Goal: Task Accomplishment & Management: Manage account settings

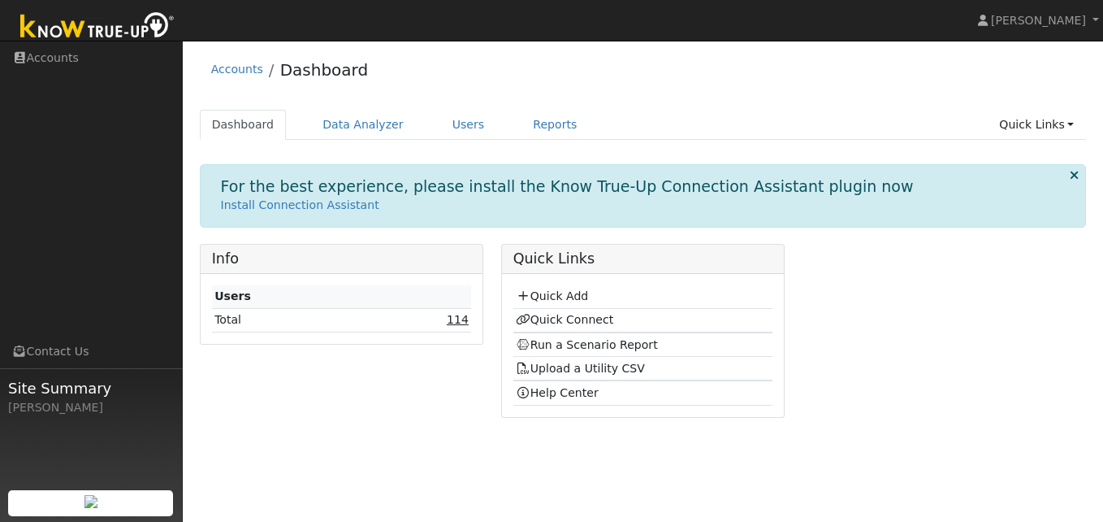
click at [450, 320] on link "114" at bounding box center [458, 319] width 22 height 13
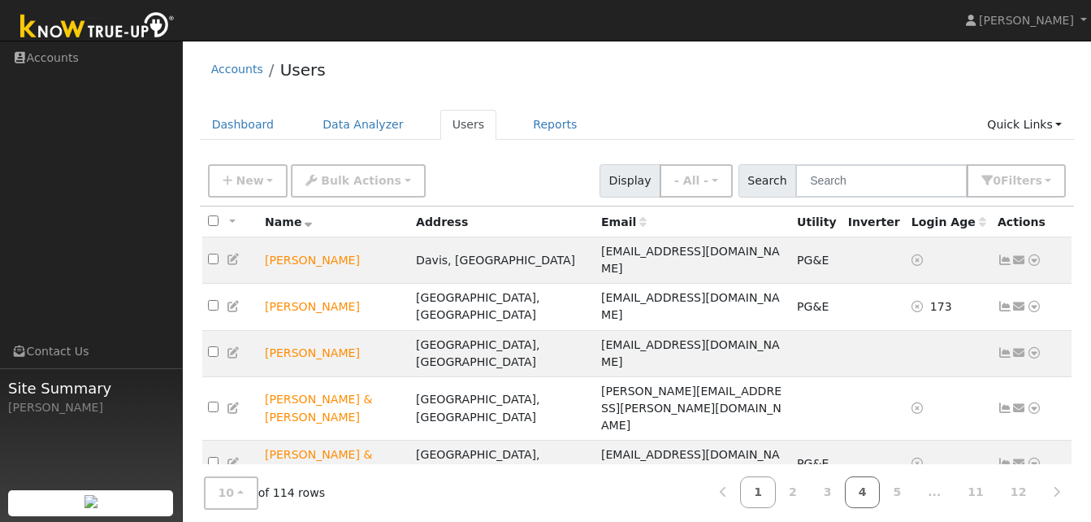
click at [880, 491] on link "4" at bounding box center [863, 492] width 36 height 32
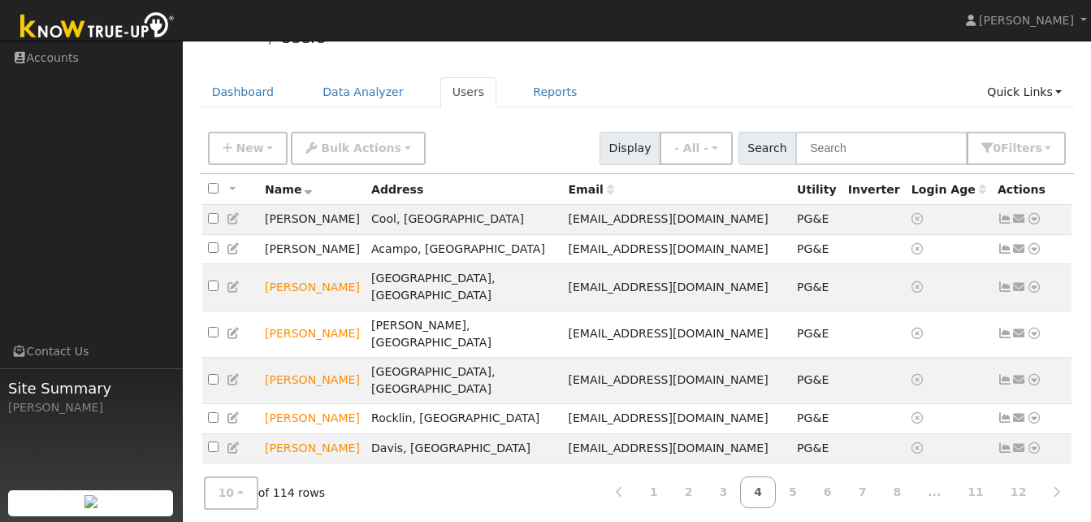
scroll to position [65, 0]
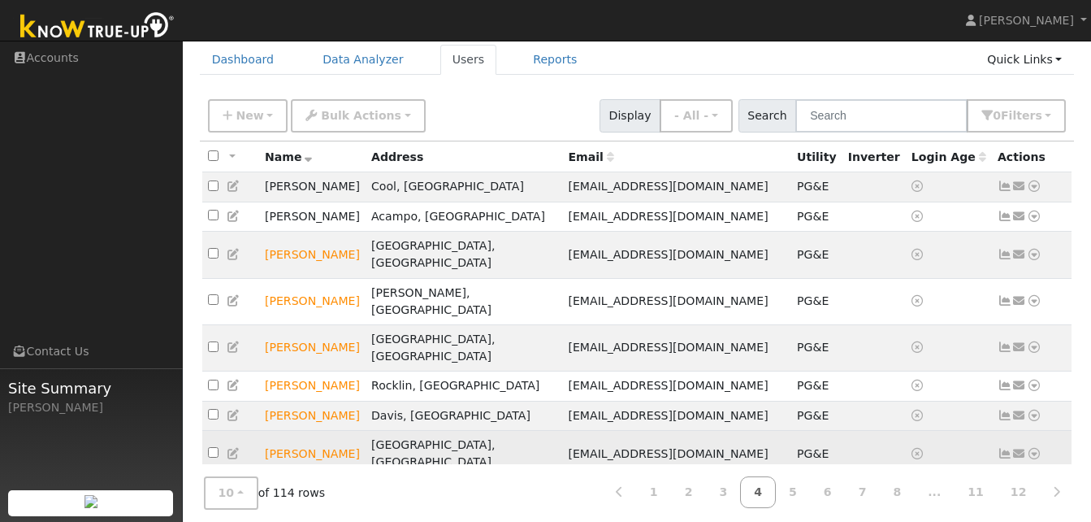
click at [1003, 448] on icon at bounding box center [1005, 453] width 15 height 11
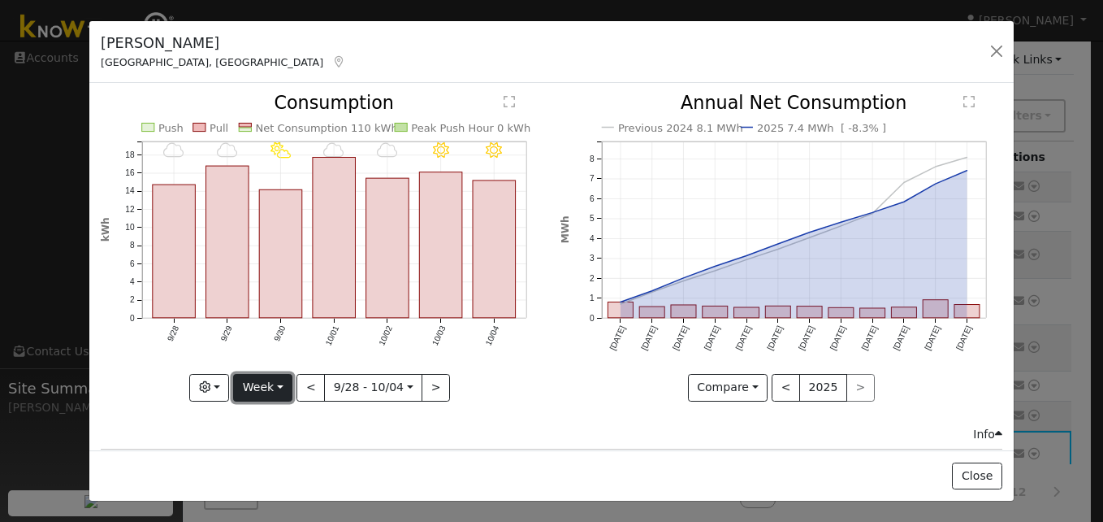
click at [283, 381] on button "Week" at bounding box center [262, 388] width 59 height 28
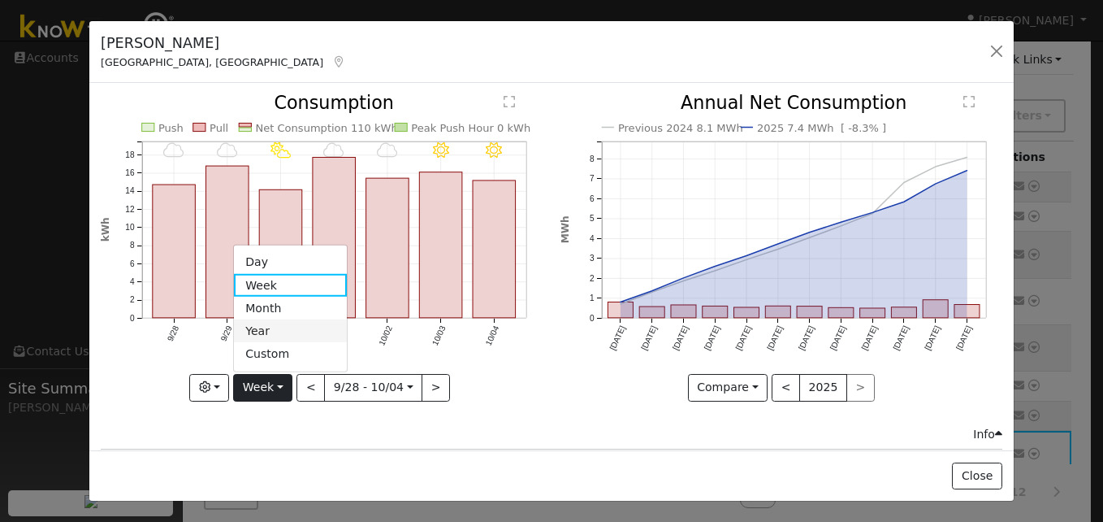
click at [271, 319] on link "Year" at bounding box center [290, 330] width 113 height 23
type input "2024-10-01"
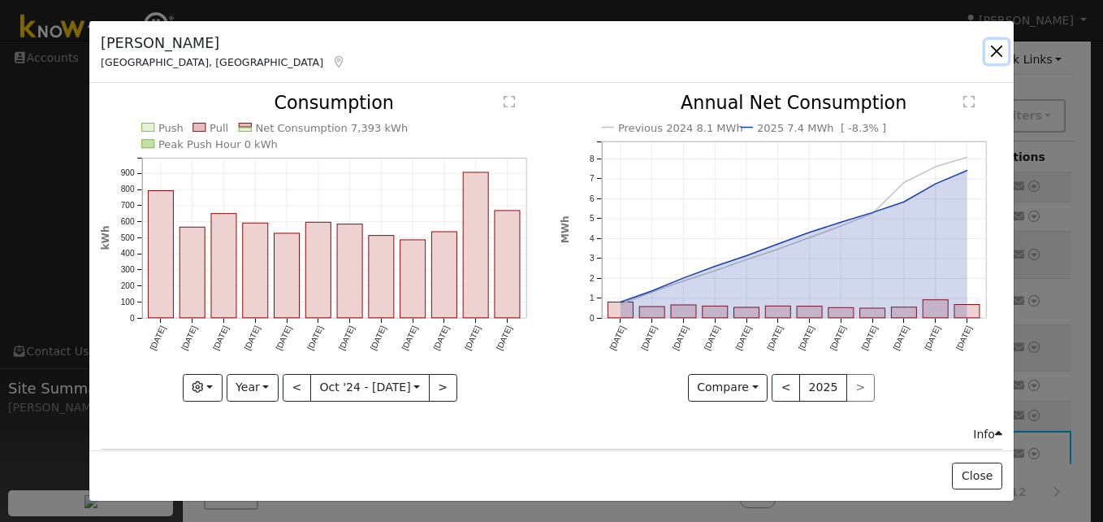
click at [997, 54] on button "button" at bounding box center [997, 51] width 23 height 23
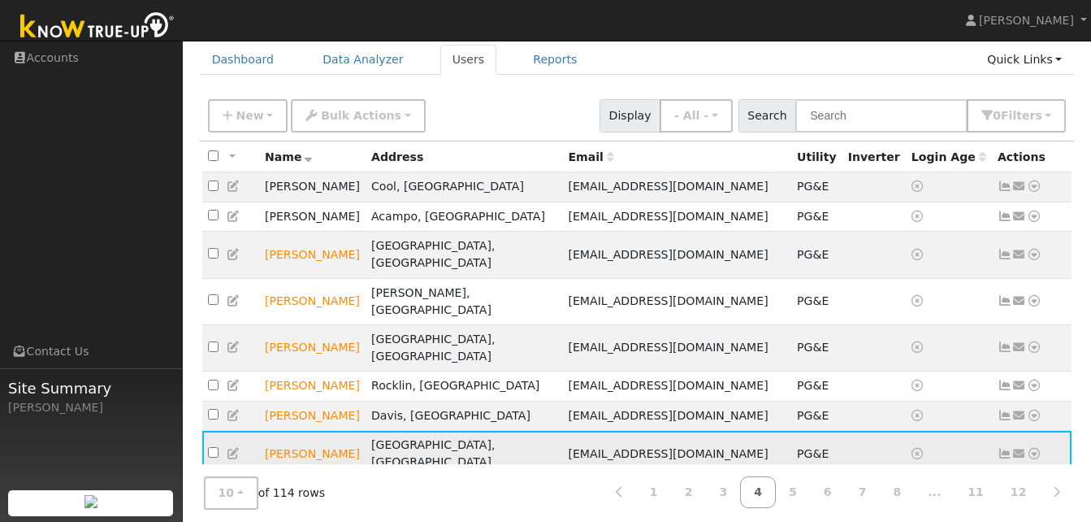
click at [1033, 448] on icon at bounding box center [1034, 453] width 15 height 11
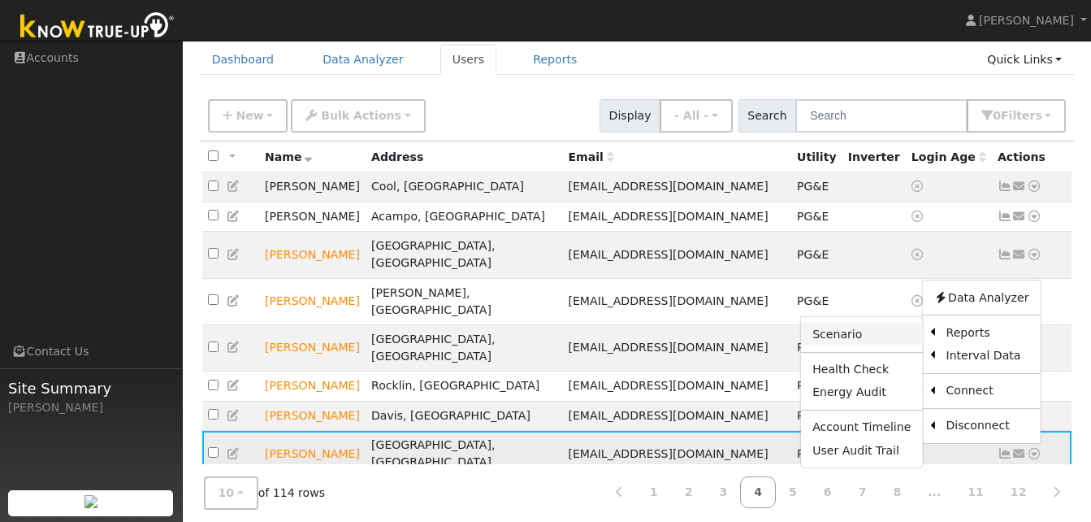
click at [860, 323] on link "Scenario" at bounding box center [861, 334] width 121 height 23
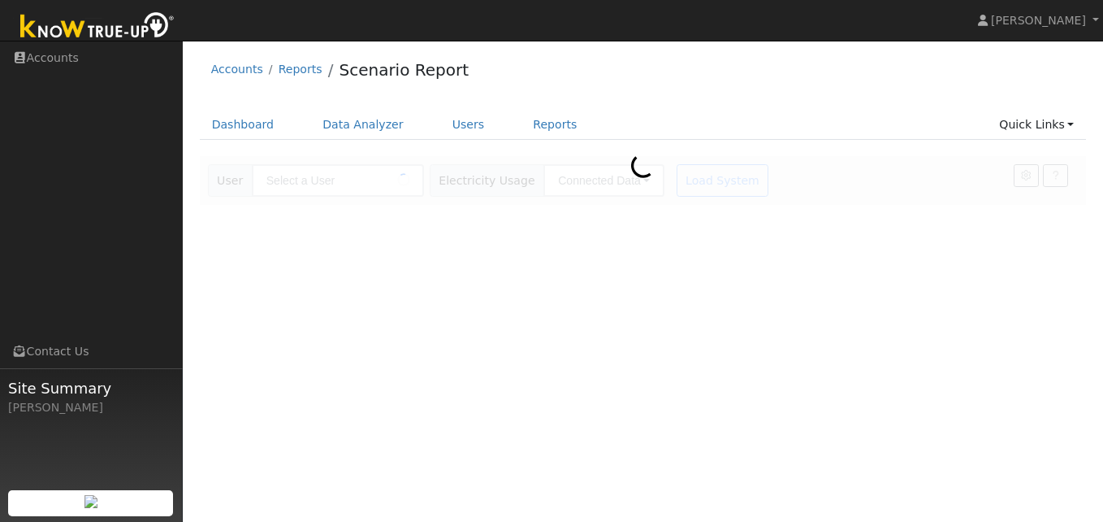
type input "[PERSON_NAME]"
